Goal: Check status

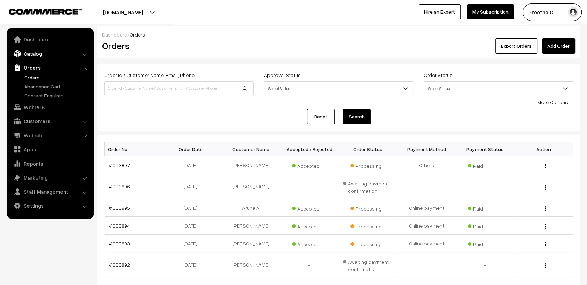
click at [30, 56] on link "Catalog" at bounding box center [50, 53] width 83 height 13
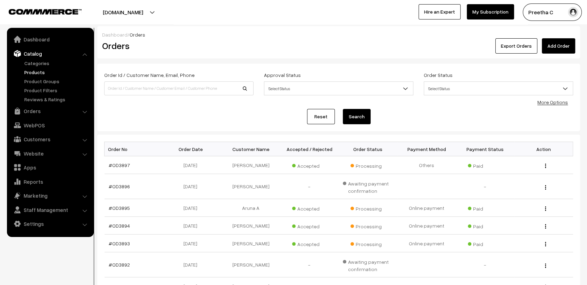
click at [29, 69] on link "Products" at bounding box center [57, 71] width 69 height 7
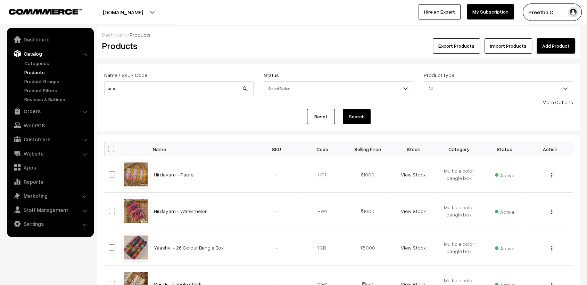
type input "ami"
click at [343, 109] on button "Search" at bounding box center [357, 116] width 28 height 15
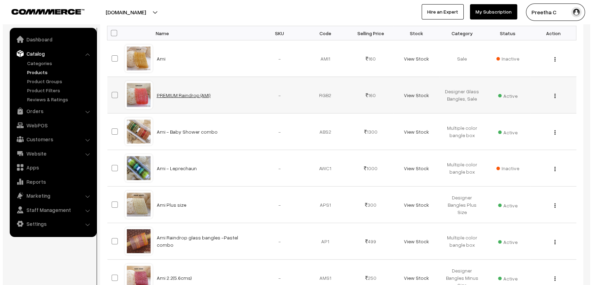
scroll to position [154, 0]
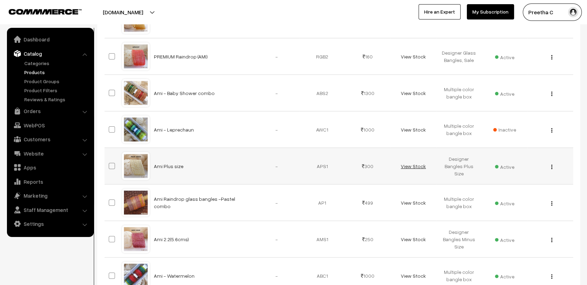
click at [413, 167] on link "View Stock" at bounding box center [413, 166] width 25 height 6
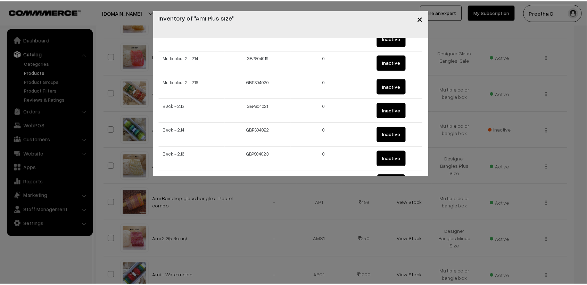
scroll to position [502, 0]
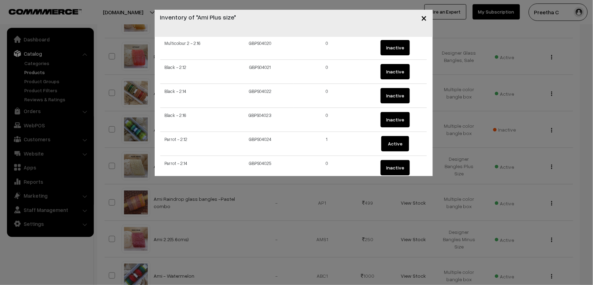
click at [425, 20] on span "×" at bounding box center [424, 17] width 6 height 13
